Goal: Transaction & Acquisition: Download file/media

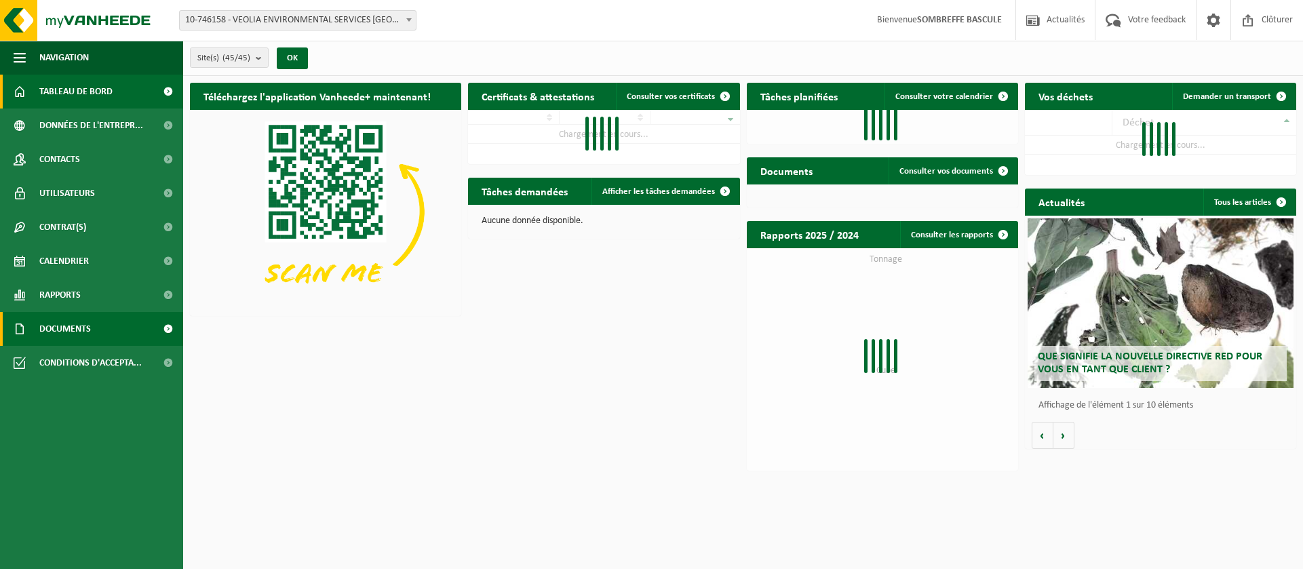
click at [49, 332] on span "Documents" at bounding box center [65, 329] width 52 height 34
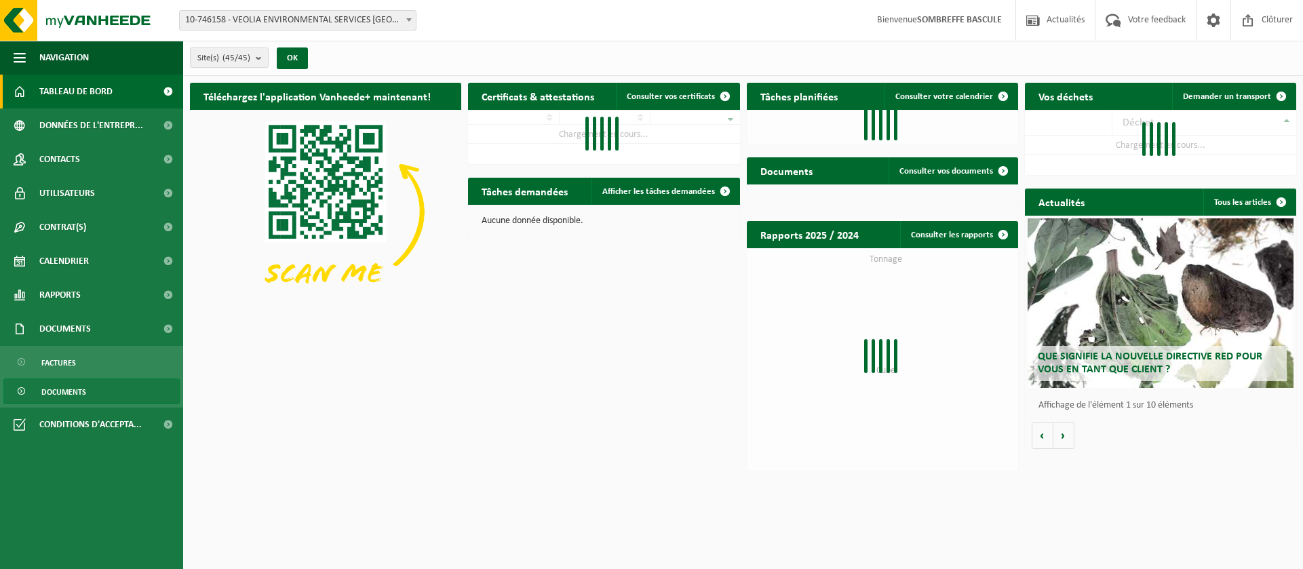
click at [64, 393] on span "Documents" at bounding box center [63, 392] width 45 height 26
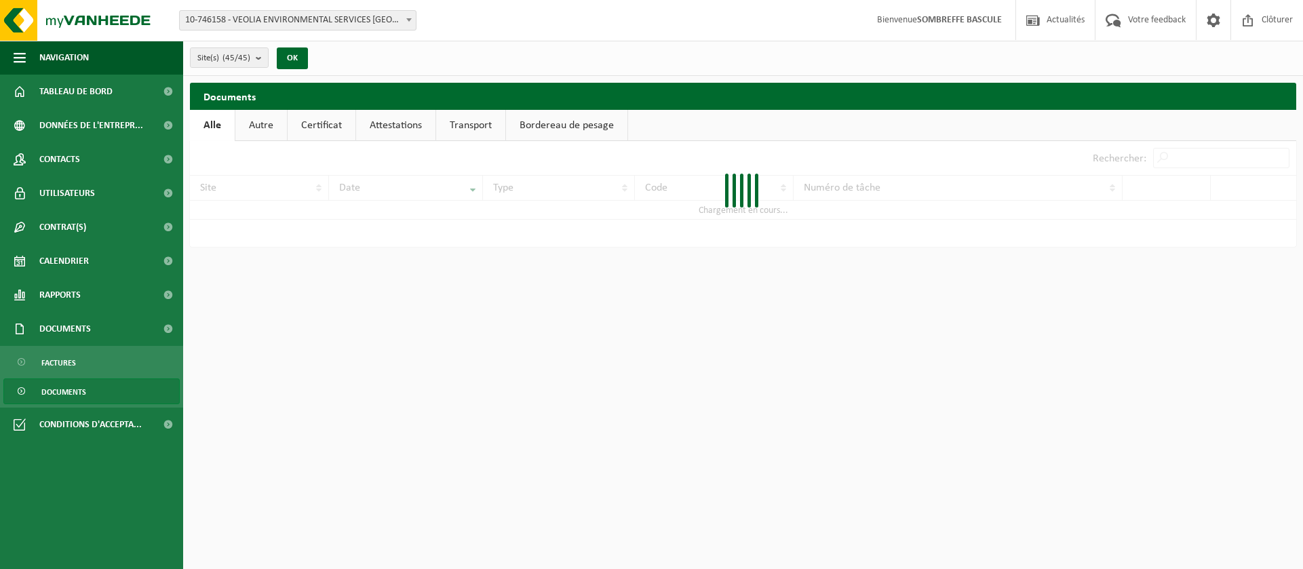
click at [63, 398] on span "Documents" at bounding box center [63, 392] width 45 height 26
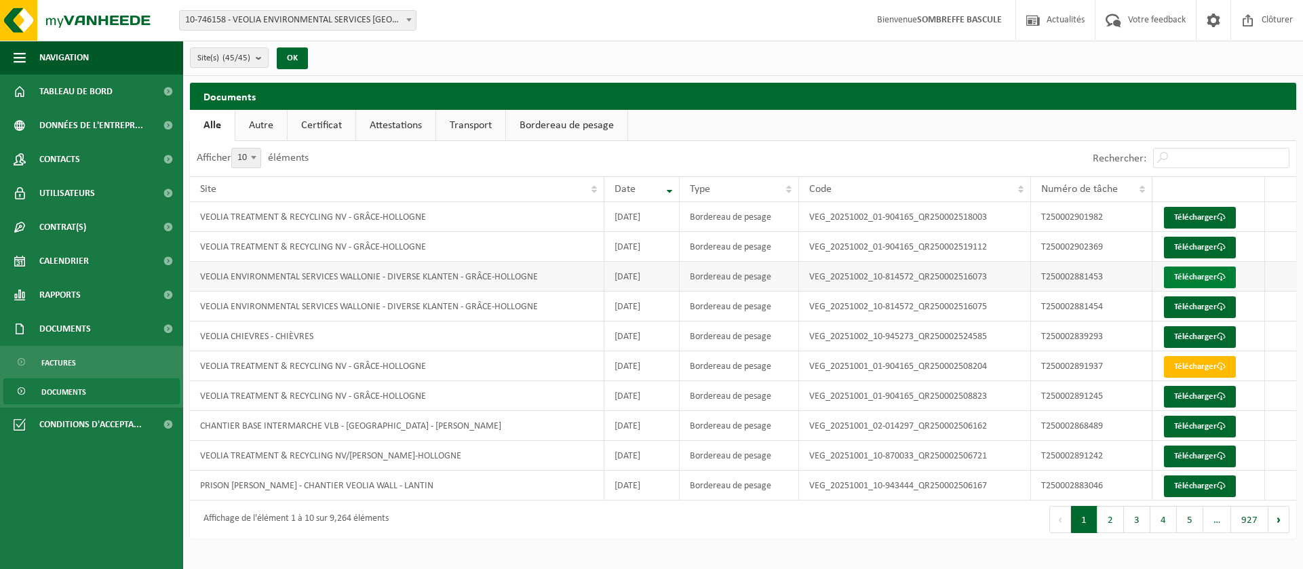
click at [1206, 280] on link "Télécharger" at bounding box center [1200, 278] width 72 height 22
click at [1180, 308] on link "Télécharger" at bounding box center [1200, 307] width 72 height 22
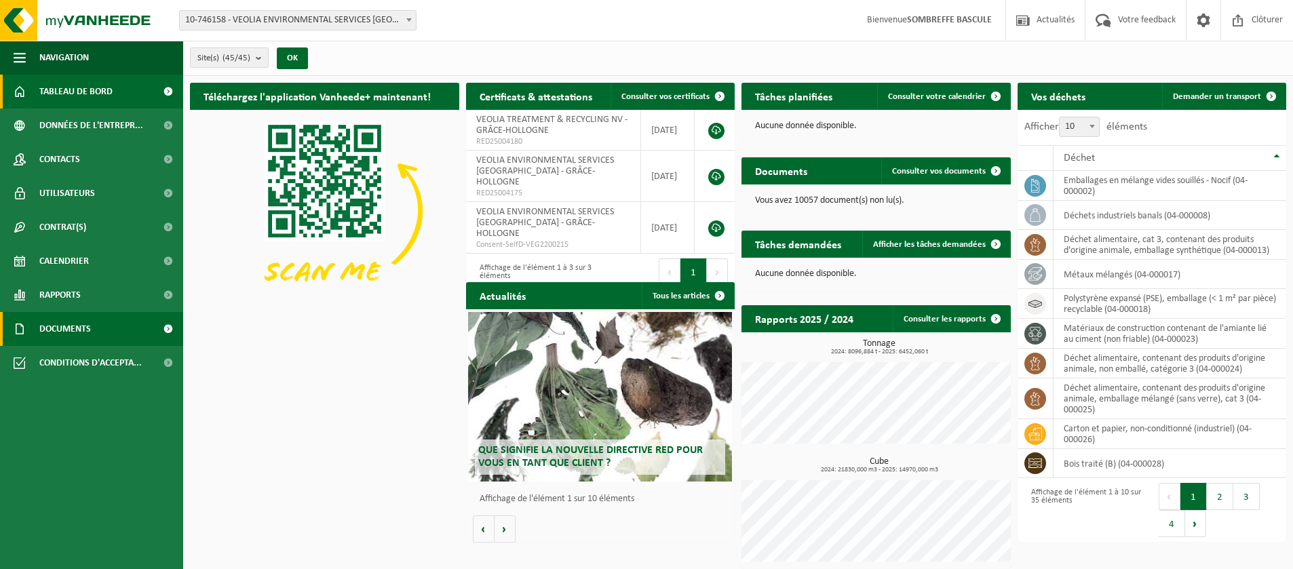
click at [56, 325] on span "Documents" at bounding box center [65, 329] width 52 height 34
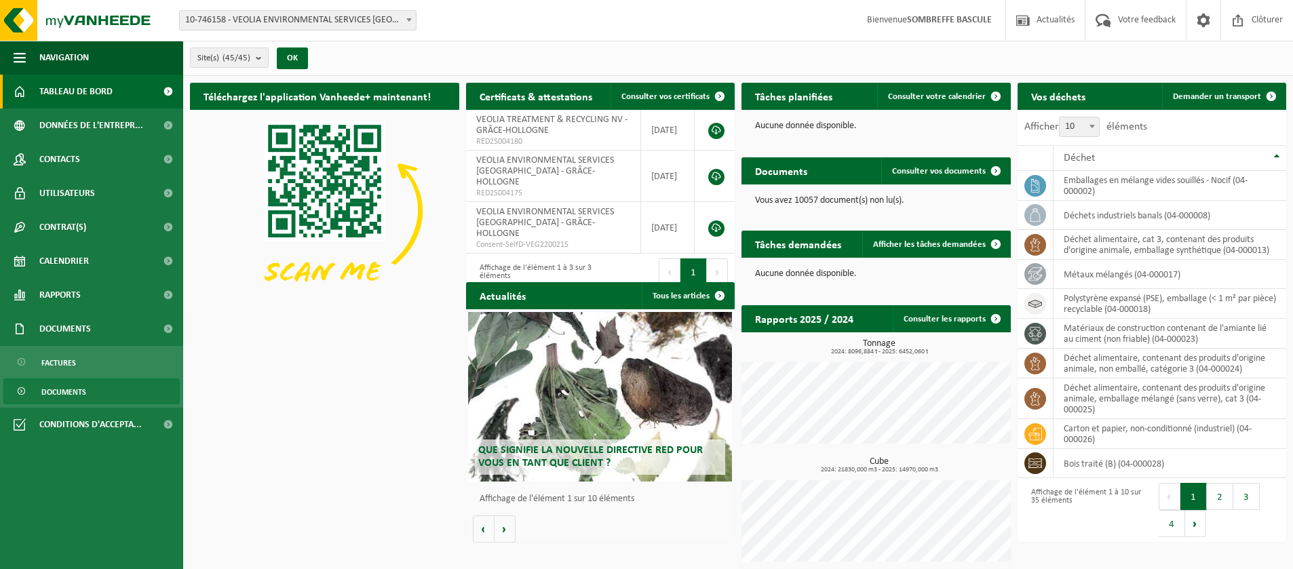
click at [65, 389] on span "Documents" at bounding box center [63, 392] width 45 height 26
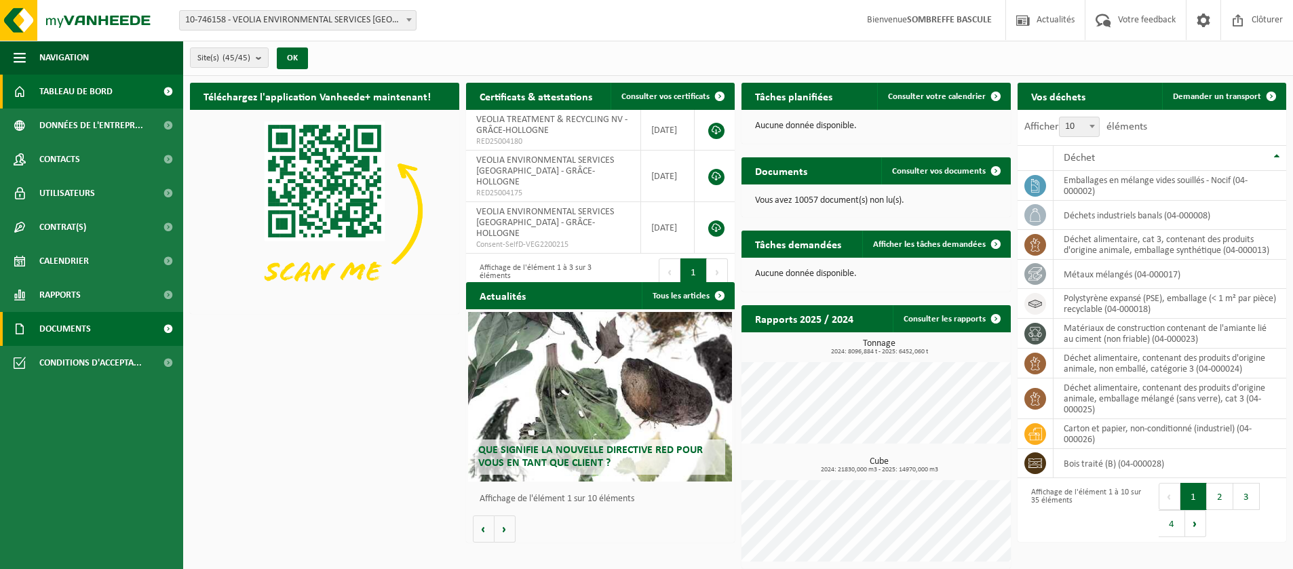
click at [70, 332] on span "Documents" at bounding box center [65, 329] width 52 height 34
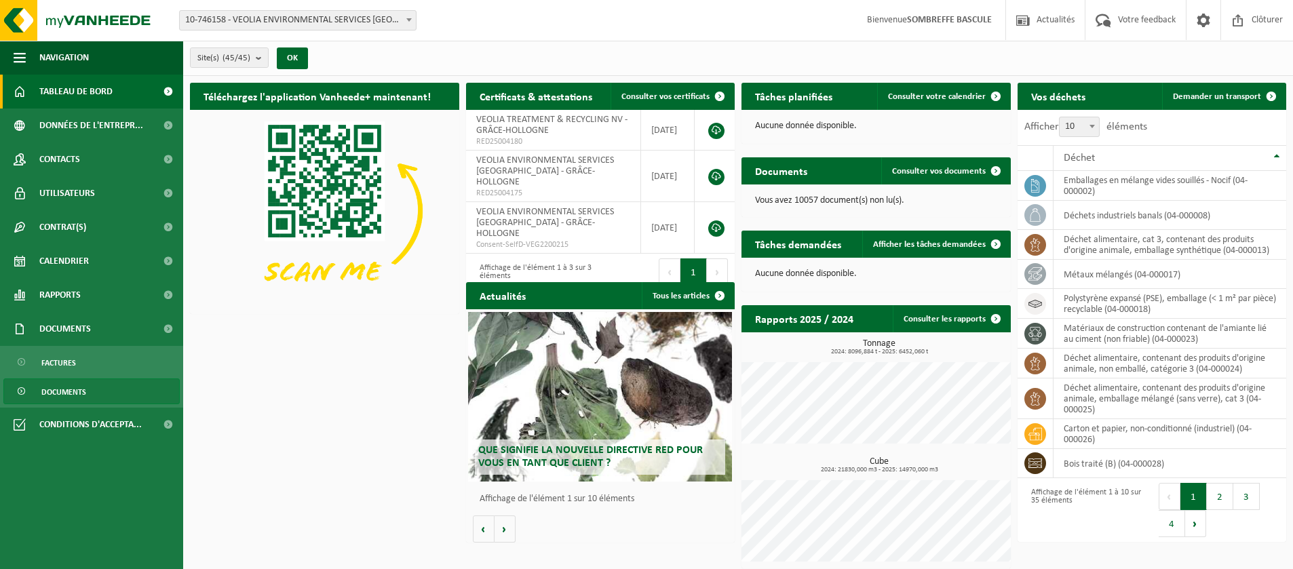
click at [79, 397] on span "Documents" at bounding box center [63, 392] width 45 height 26
